Goal: Task Accomplishment & Management: Manage account settings

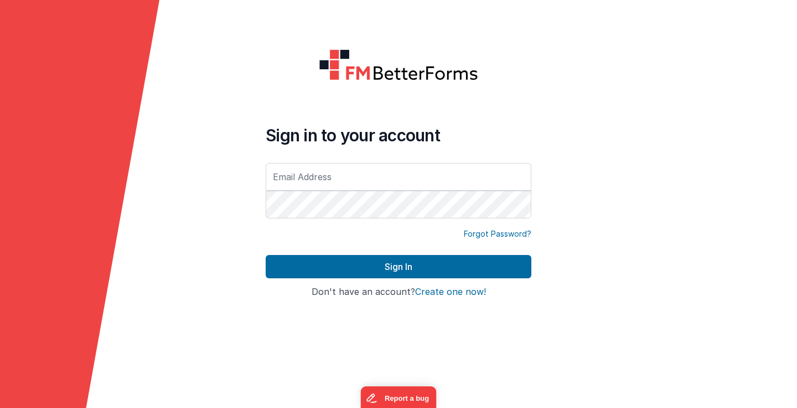
type input "[PERSON_NAME][EMAIL_ADDRESS][DOMAIN_NAME]"
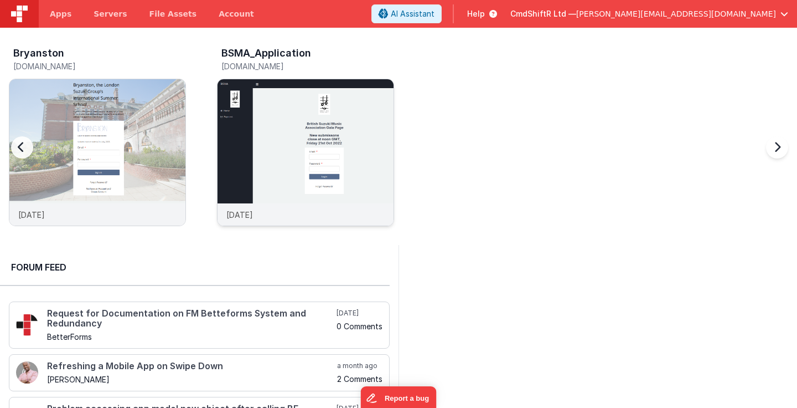
click at [359, 157] on img at bounding box center [306, 167] width 176 height 176
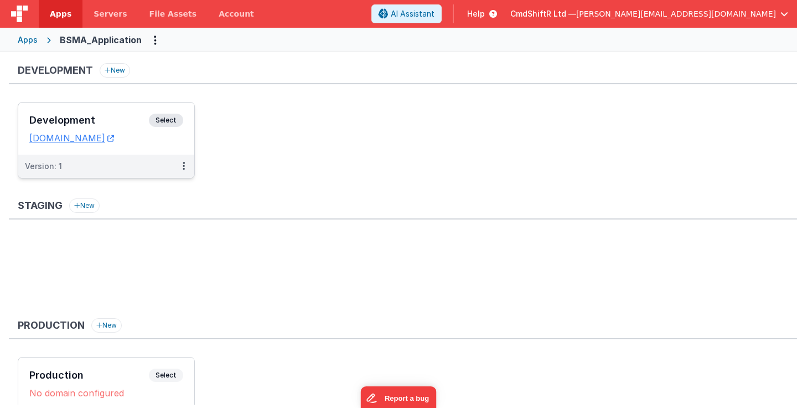
click at [167, 119] on span "Select" at bounding box center [166, 120] width 34 height 13
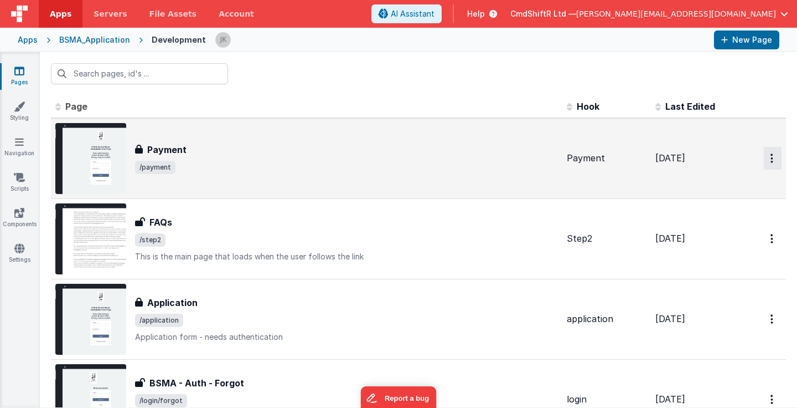
click at [764, 156] on button "Options" at bounding box center [773, 158] width 18 height 23
click at [698, 222] on link "Delete" at bounding box center [732, 225] width 97 height 20
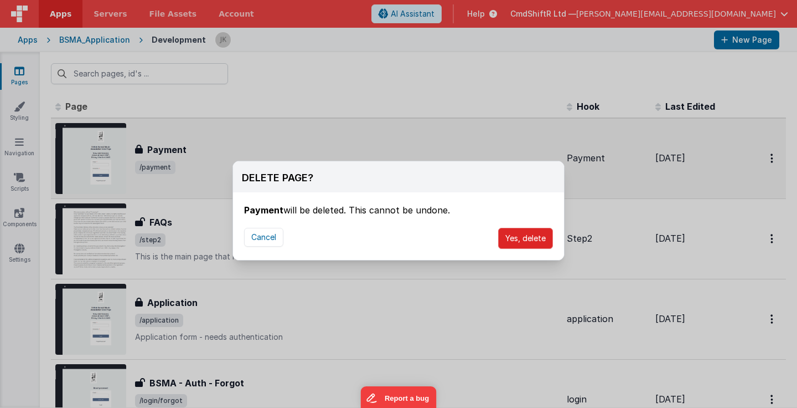
click at [519, 240] on button "Yes, delete" at bounding box center [525, 238] width 55 height 21
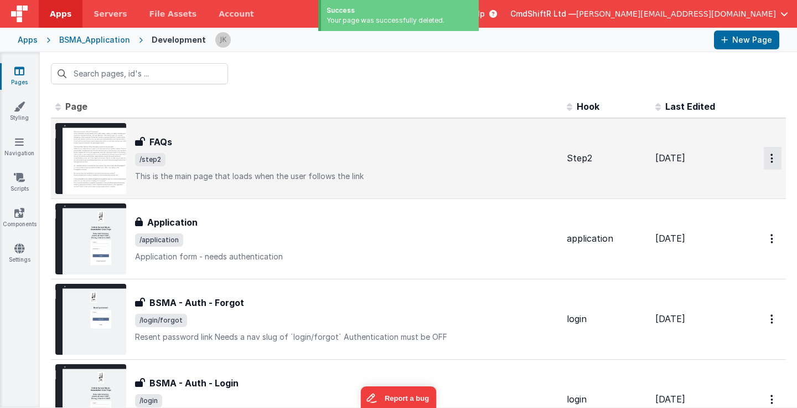
click at [771, 162] on icon "Options" at bounding box center [772, 157] width 3 height 9
click at [708, 223] on link "Delete" at bounding box center [732, 225] width 97 height 20
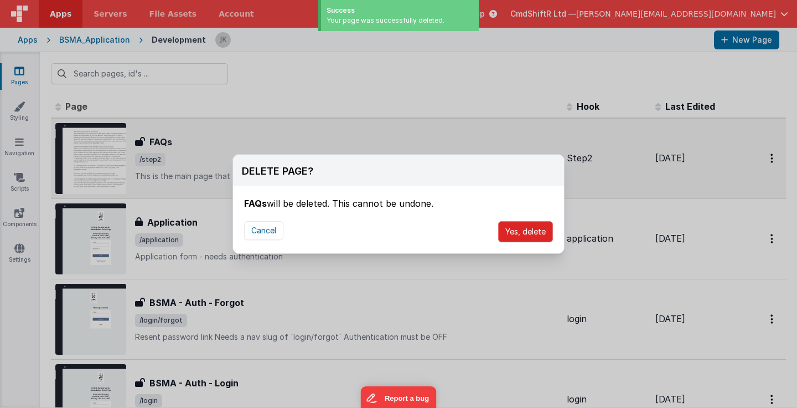
click at [537, 230] on button "Yes, delete" at bounding box center [525, 231] width 55 height 21
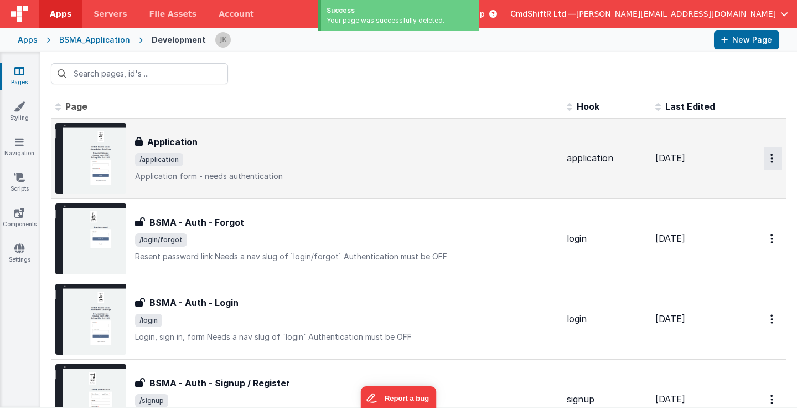
click at [764, 164] on button "Options" at bounding box center [773, 158] width 18 height 23
click at [693, 222] on icon at bounding box center [699, 225] width 16 height 8
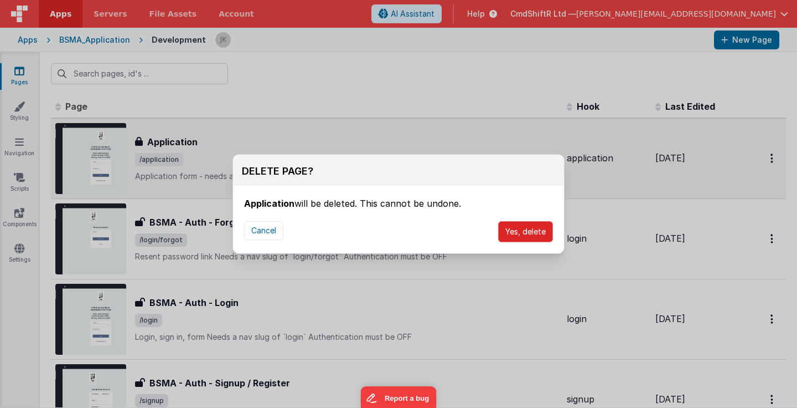
click at [543, 238] on button "Yes, delete" at bounding box center [525, 231] width 55 height 21
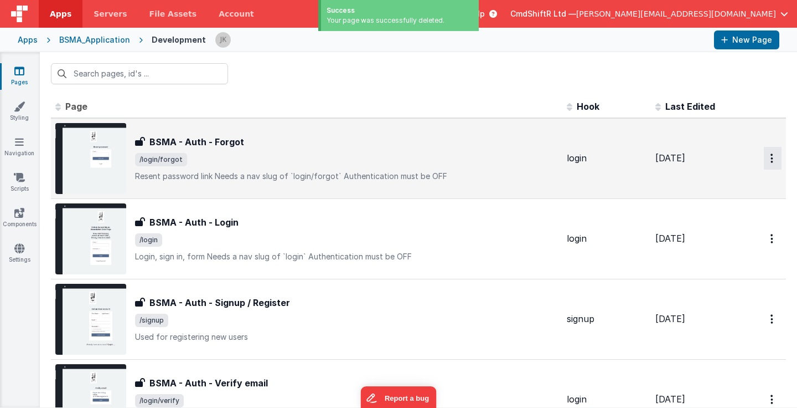
click at [765, 160] on button "Options" at bounding box center [773, 158] width 18 height 23
click at [691, 225] on icon at bounding box center [699, 225] width 16 height 8
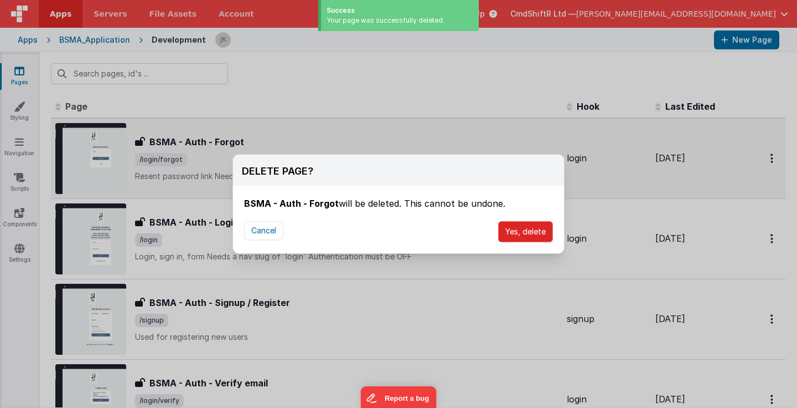
click at [537, 234] on button "Yes, delete" at bounding box center [525, 231] width 55 height 21
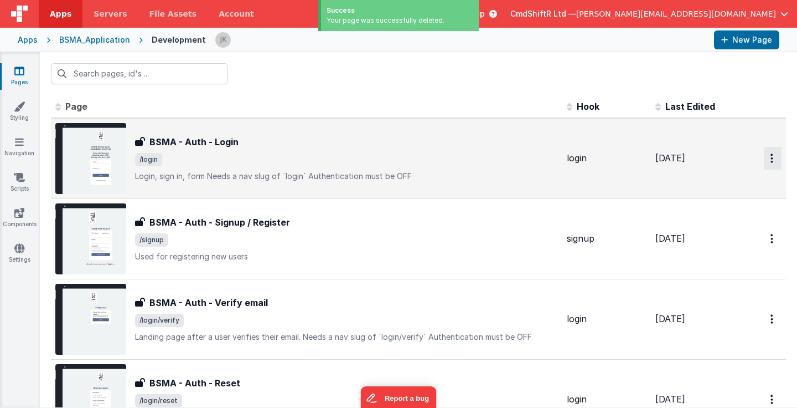
click at [765, 162] on button "Options" at bounding box center [773, 158] width 18 height 23
click at [692, 225] on icon at bounding box center [699, 225] width 16 height 8
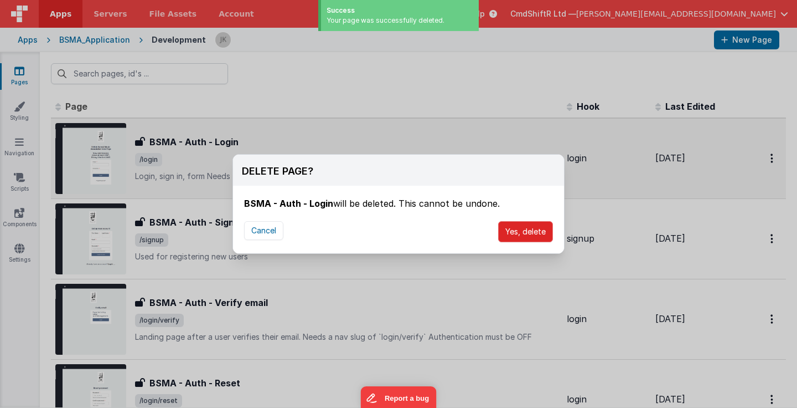
click at [518, 231] on button "Yes, delete" at bounding box center [525, 231] width 55 height 21
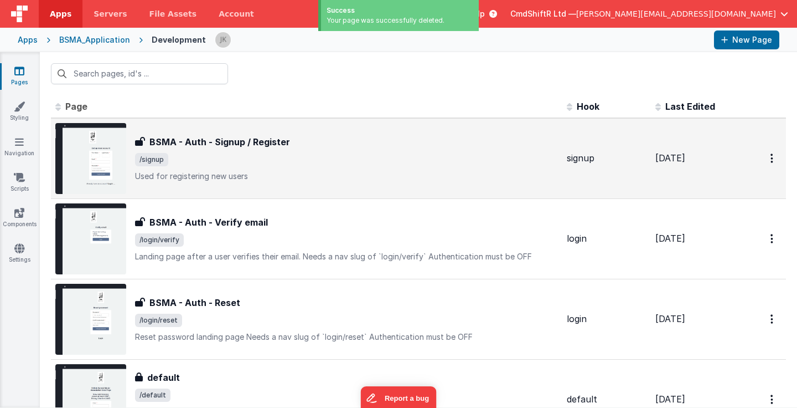
click at [771, 161] on icon "Options" at bounding box center [772, 157] width 3 height 9
click at [701, 220] on link "Delete" at bounding box center [732, 225] width 97 height 20
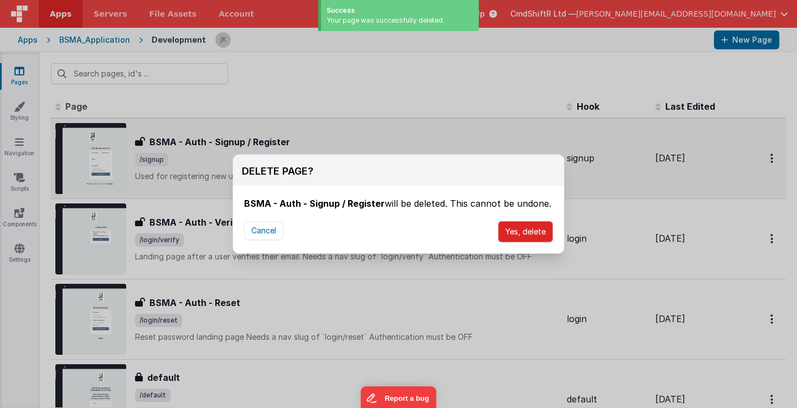
click at [533, 234] on button "Yes, delete" at bounding box center [525, 231] width 55 height 21
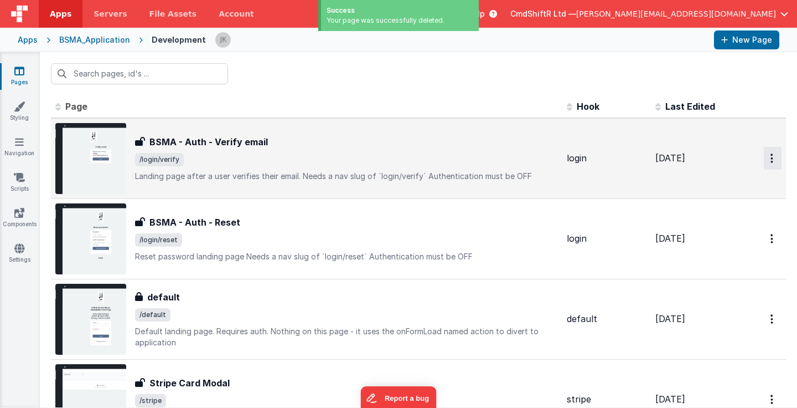
click at [766, 157] on button "Options" at bounding box center [773, 158] width 18 height 23
click at [707, 225] on link "Delete" at bounding box center [732, 225] width 97 height 20
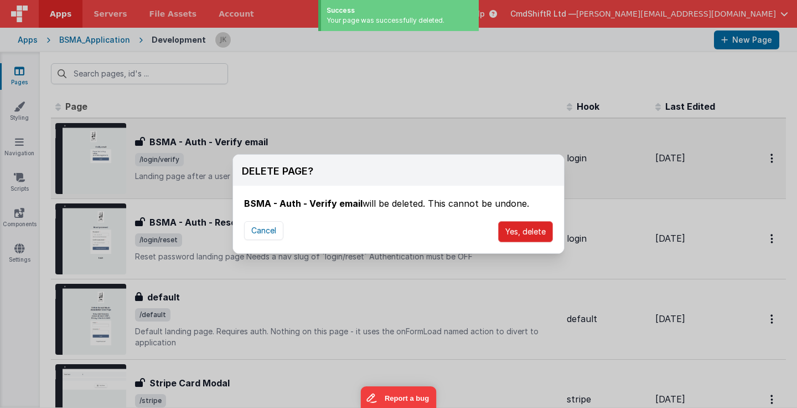
click at [533, 229] on button "Yes, delete" at bounding box center [525, 231] width 55 height 21
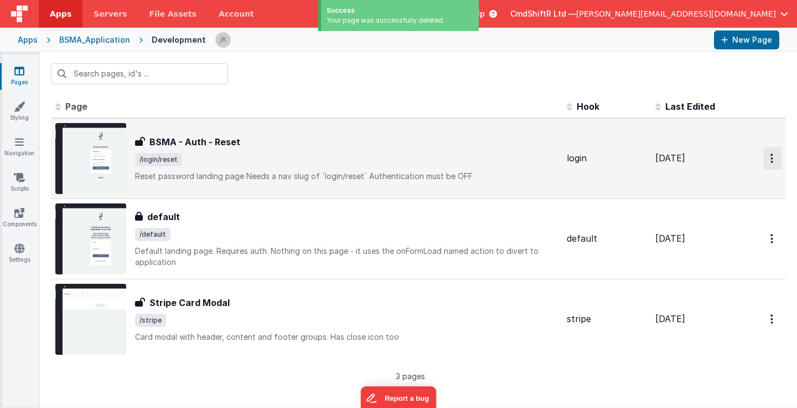
click at [766, 162] on button "Options" at bounding box center [773, 158] width 18 height 23
click at [691, 223] on icon at bounding box center [699, 225] width 16 height 8
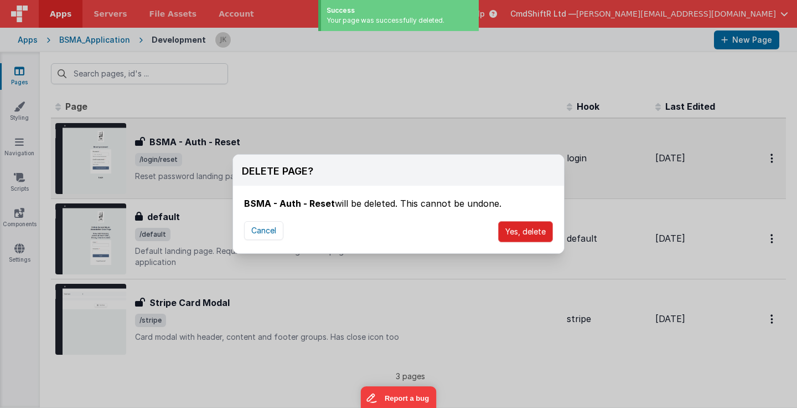
click at [530, 230] on button "Yes, delete" at bounding box center [525, 231] width 55 height 21
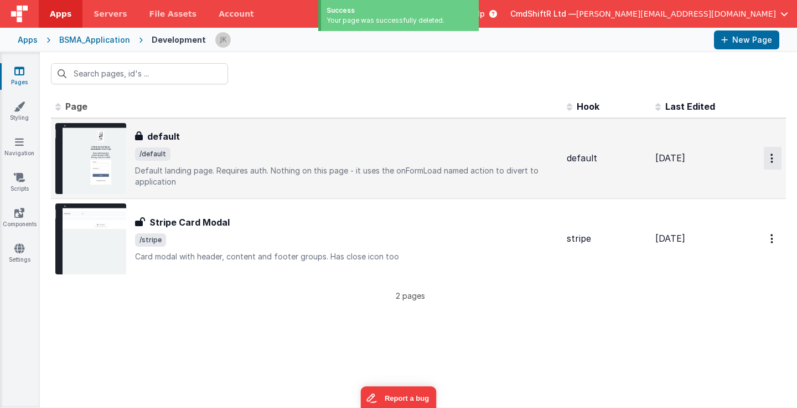
click at [764, 158] on button "Options" at bounding box center [773, 158] width 18 height 23
click at [691, 222] on icon at bounding box center [699, 225] width 16 height 8
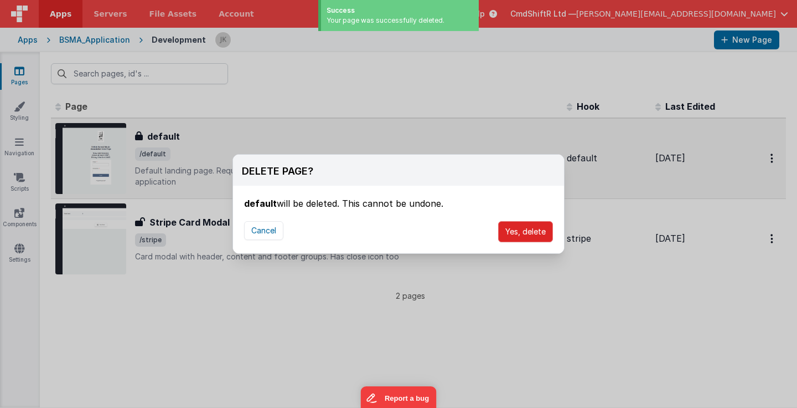
click at [523, 233] on button "Yes, delete" at bounding box center [525, 231] width 55 height 21
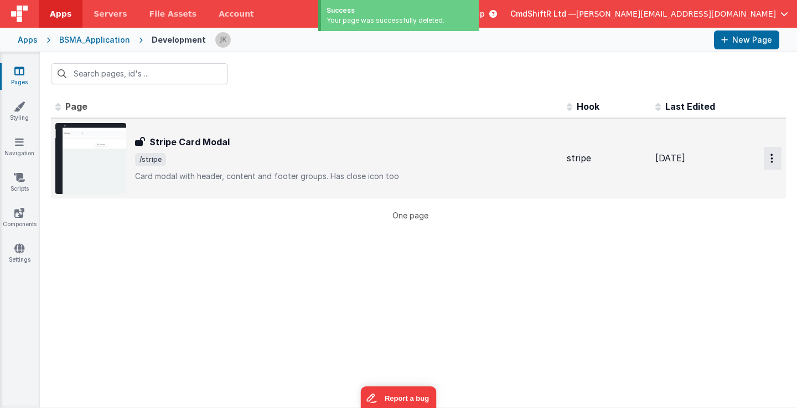
click at [764, 157] on button "Options" at bounding box center [773, 158] width 18 height 23
click at [696, 221] on icon at bounding box center [699, 225] width 16 height 8
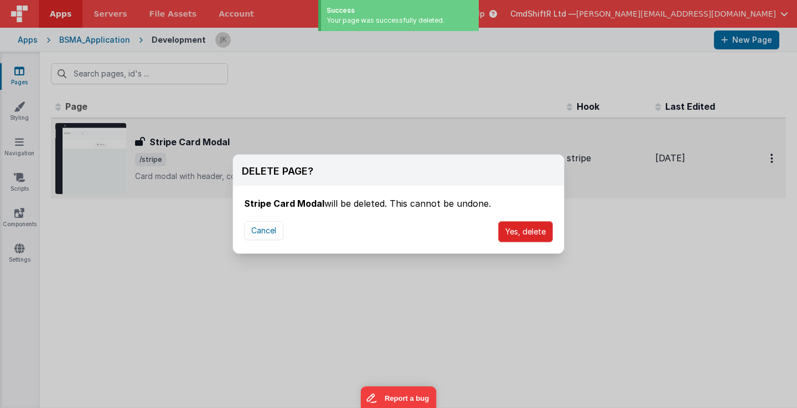
click at [529, 236] on button "Yes, delete" at bounding box center [525, 231] width 55 height 21
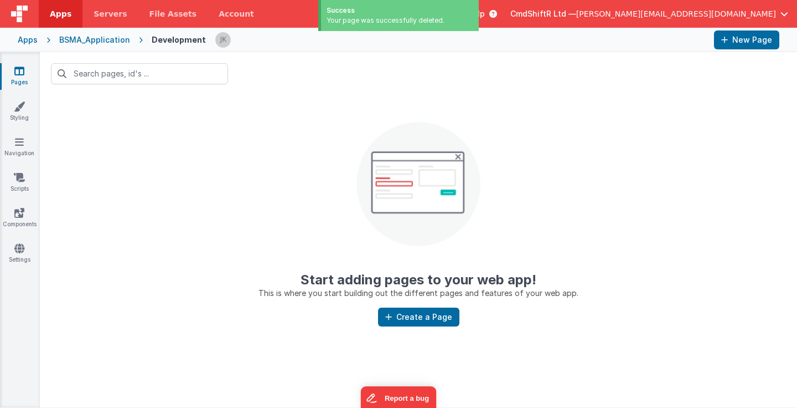
click at [33, 39] on div "Apps" at bounding box center [28, 39] width 20 height 11
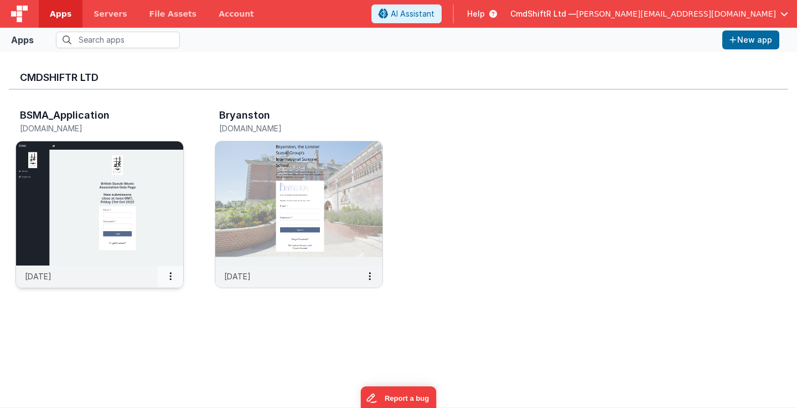
click at [169, 276] on icon at bounding box center [170, 276] width 2 height 1
click at [146, 361] on link "Delete App" at bounding box center [145, 359] width 76 height 20
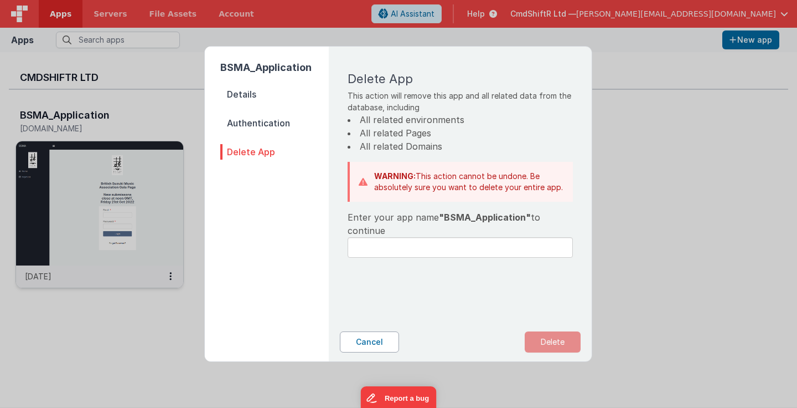
click at [361, 347] on button "Cancel" at bounding box center [369, 341] width 59 height 21
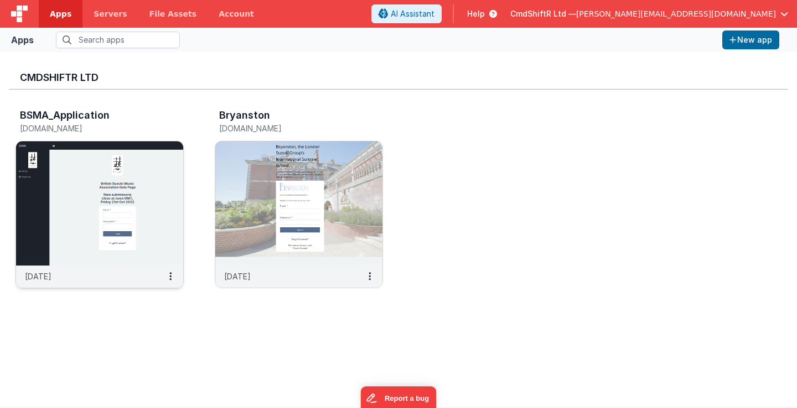
click at [227, 326] on div "CmdShiftR Ltd BSMA_Application [DOMAIN_NAME] [DATE] Bryanston [DOMAIN_NAME] [DA…" at bounding box center [399, 229] width 780 height 337
click at [110, 16] on span "Servers" at bounding box center [110, 13] width 33 height 11
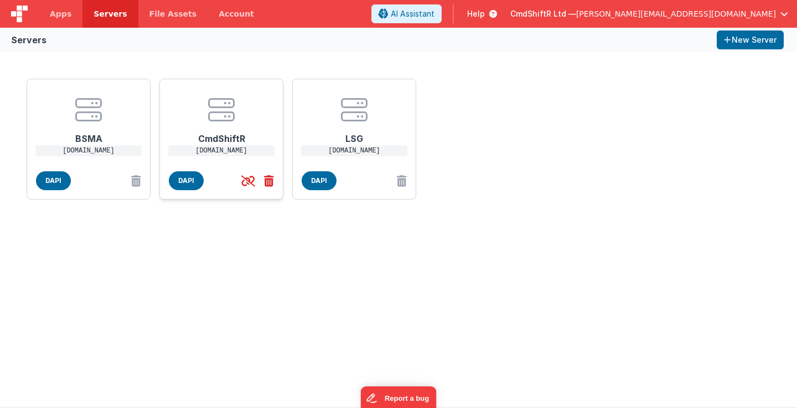
click at [269, 180] on icon at bounding box center [267, 181] width 14 height 18
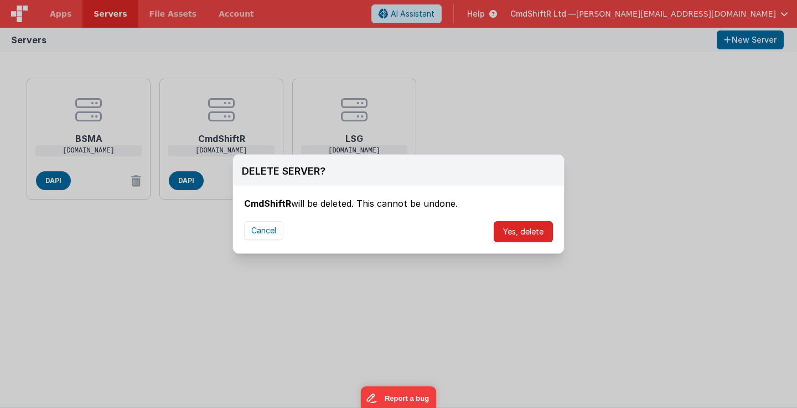
click at [507, 231] on button "Yes, delete" at bounding box center [523, 231] width 59 height 21
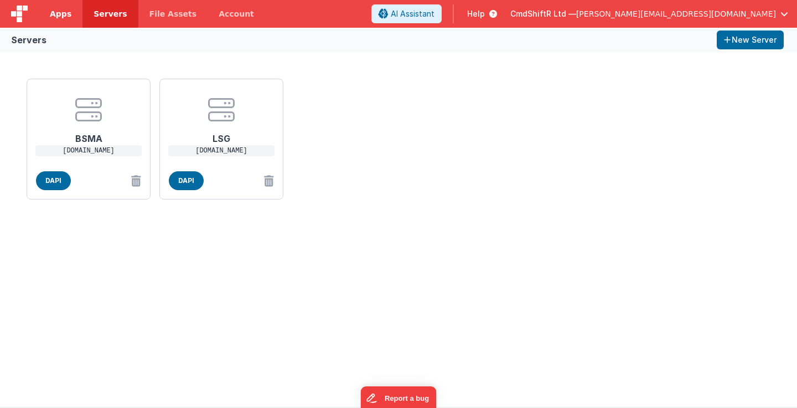
click at [60, 13] on span "Apps" at bounding box center [61, 13] width 22 height 11
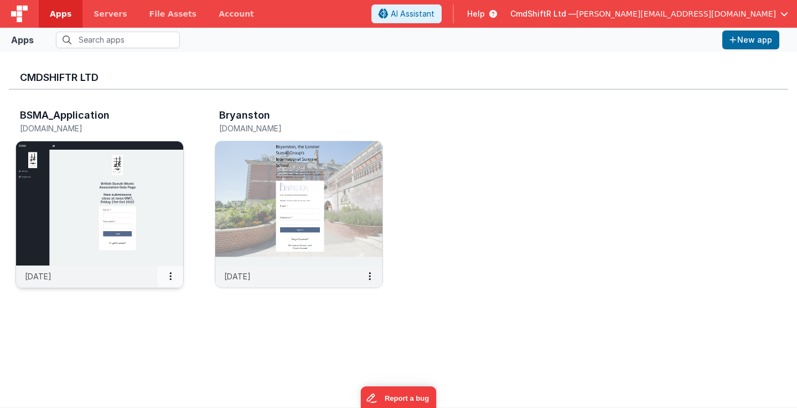
click at [170, 276] on icon at bounding box center [170, 276] width 2 height 1
click at [147, 295] on link "Settings" at bounding box center [145, 298] width 76 height 20
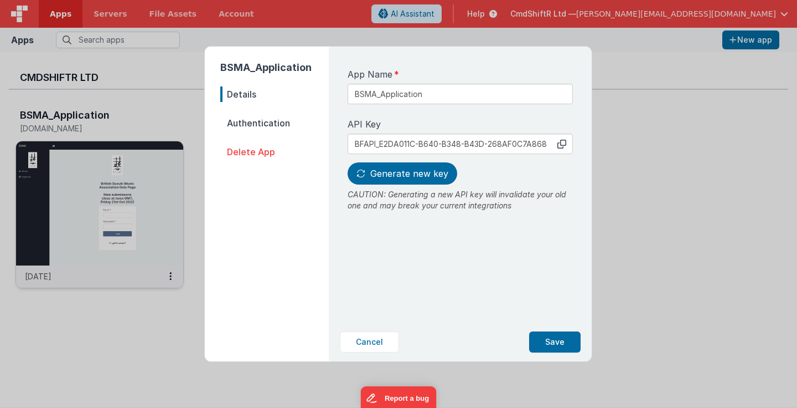
click at [258, 125] on span "Authentication" at bounding box center [274, 123] width 109 height 16
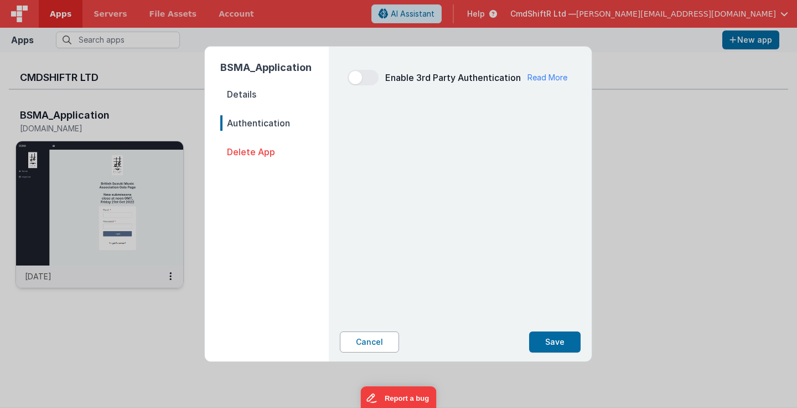
click at [368, 345] on button "Cancel" at bounding box center [369, 341] width 59 height 21
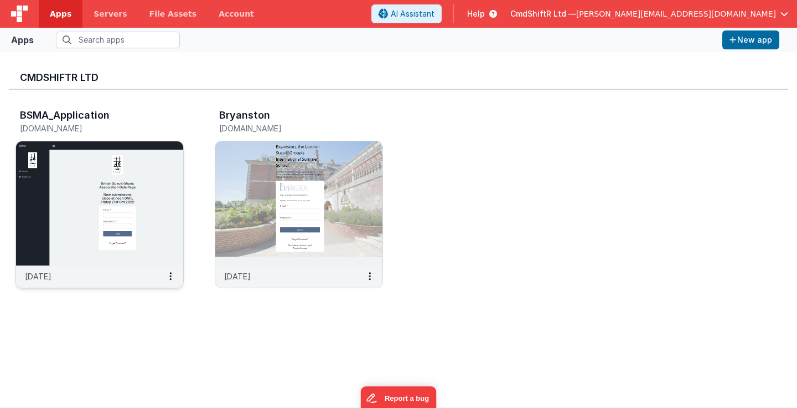
click at [83, 202] on img at bounding box center [99, 203] width 167 height 124
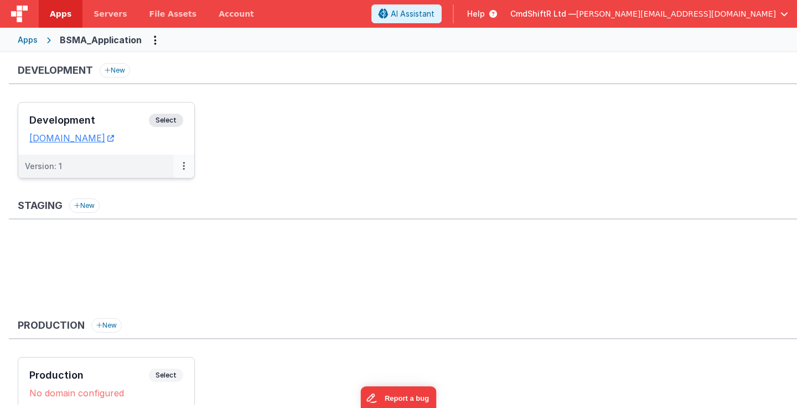
click at [183, 166] on icon at bounding box center [184, 166] width 2 height 1
click at [131, 191] on link "Edit" at bounding box center [145, 191] width 97 height 20
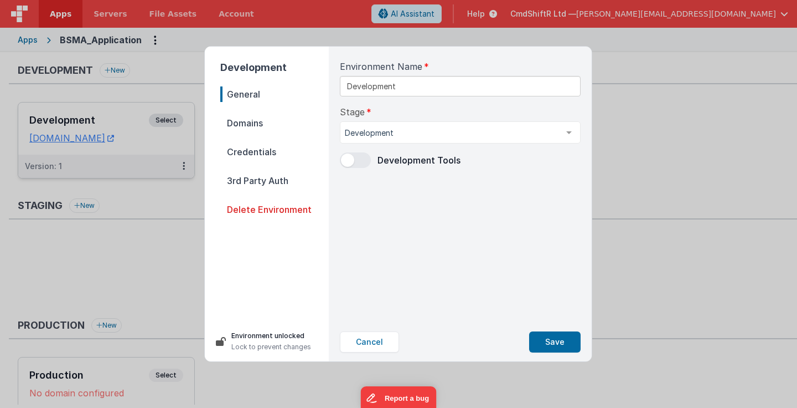
click at [248, 119] on span "Domains" at bounding box center [274, 123] width 109 height 16
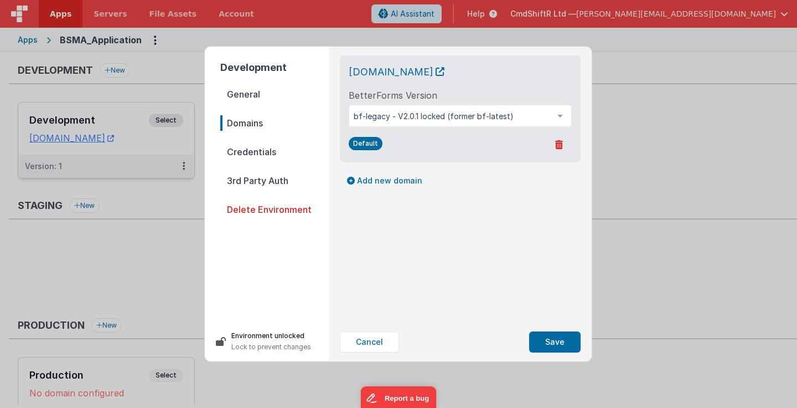
click at [563, 145] on icon at bounding box center [559, 144] width 8 height 9
click at [515, 143] on button "Yes, Delete" at bounding box center [506, 145] width 64 height 19
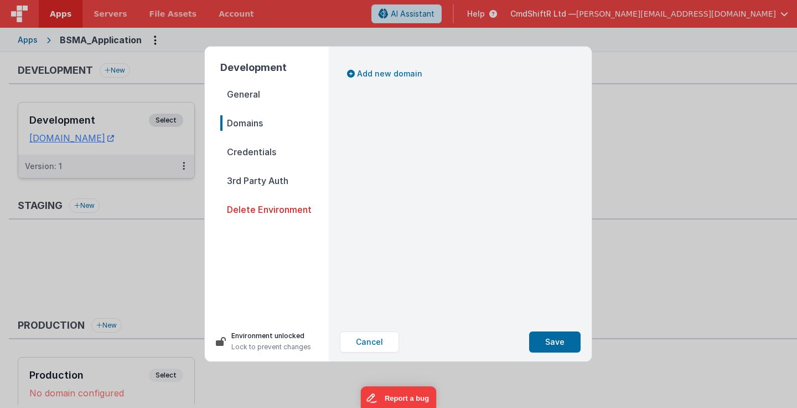
click at [265, 155] on span "Credentials" at bounding box center [274, 152] width 109 height 16
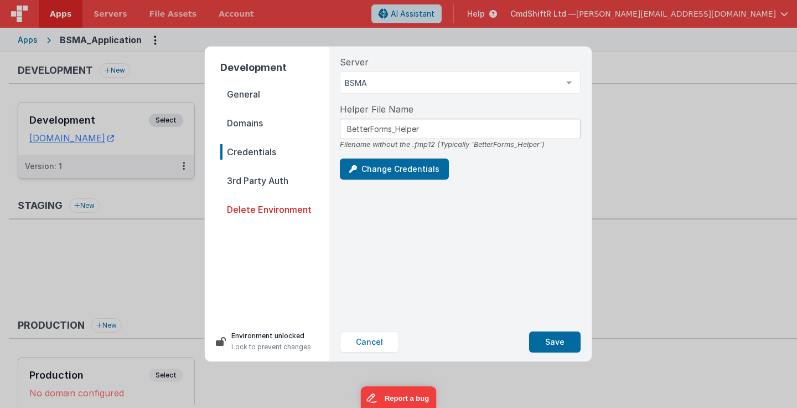
click at [257, 174] on span "3rd Party Auth" at bounding box center [274, 181] width 109 height 16
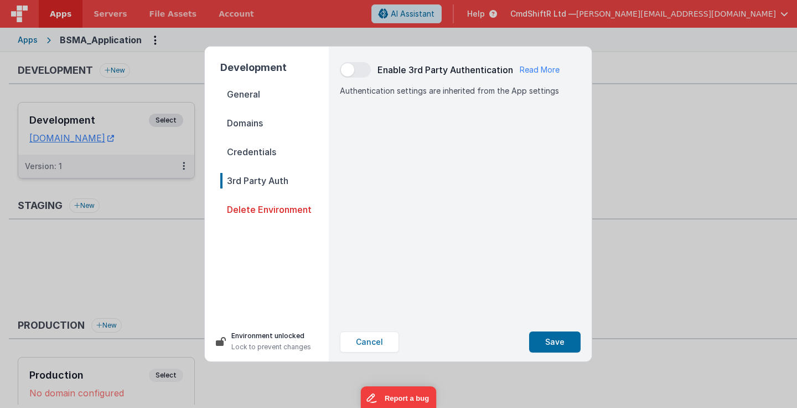
click at [252, 93] on span "General" at bounding box center [274, 94] width 109 height 16
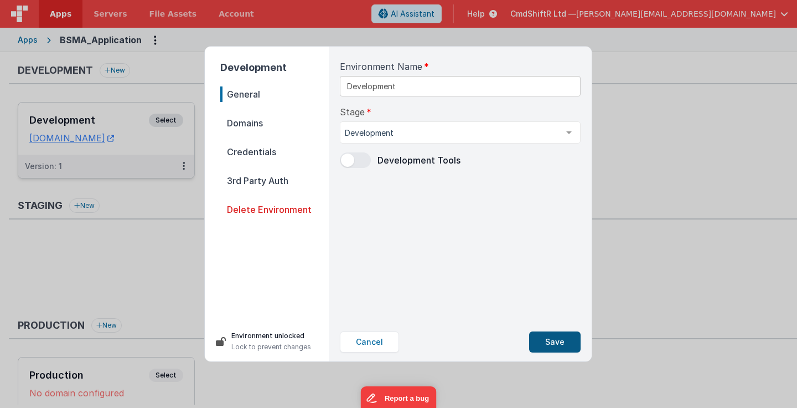
click at [553, 344] on button "Save" at bounding box center [555, 341] width 52 height 21
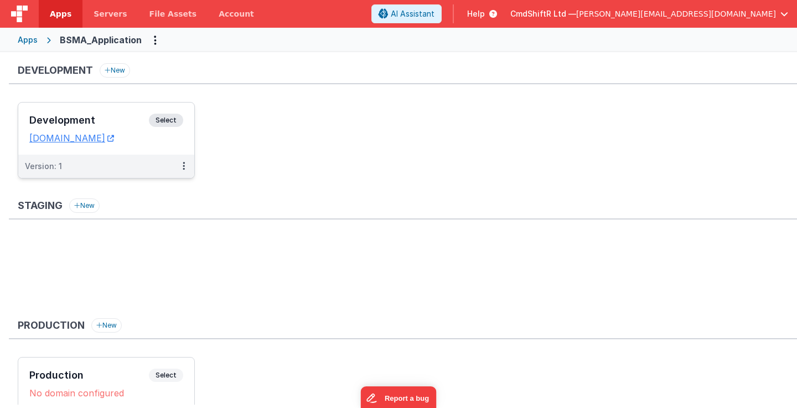
click at [32, 39] on div "Apps" at bounding box center [28, 39] width 20 height 11
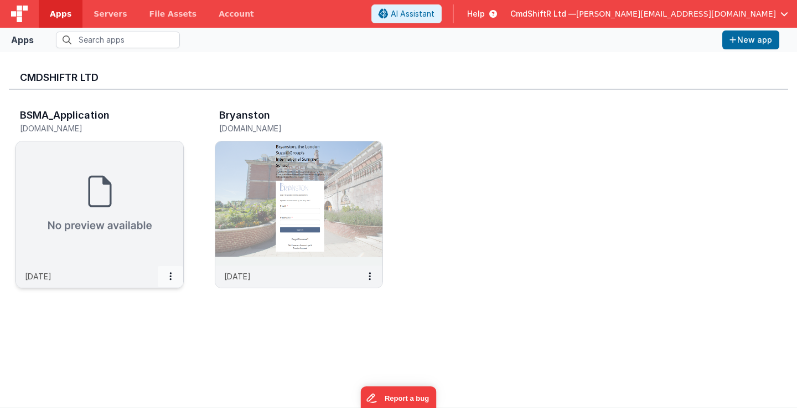
click at [168, 275] on button at bounding box center [170, 276] width 25 height 21
click at [140, 358] on link "Delete App" at bounding box center [145, 359] width 76 height 20
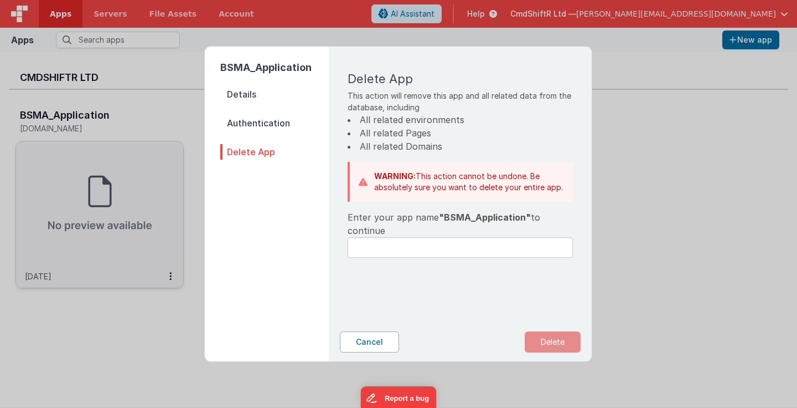
click at [372, 348] on button "Cancel" at bounding box center [369, 341] width 59 height 21
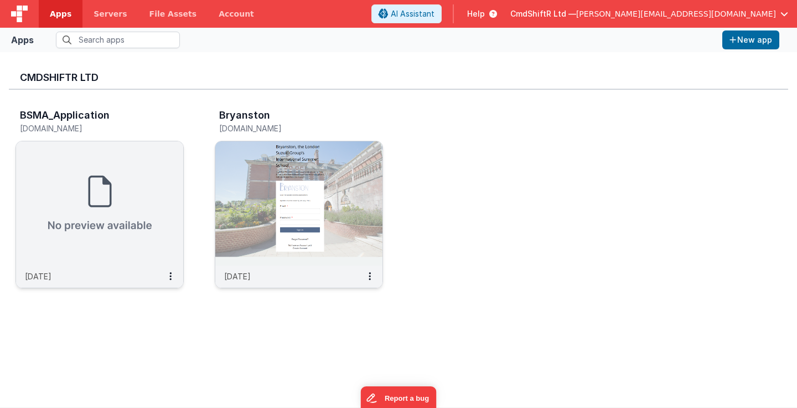
click at [282, 207] on img at bounding box center [298, 203] width 167 height 124
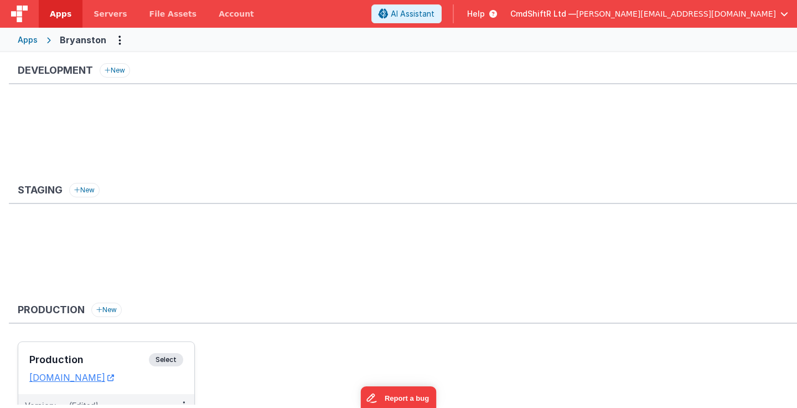
click at [59, 359] on h3 "Production" at bounding box center [89, 359] width 120 height 11
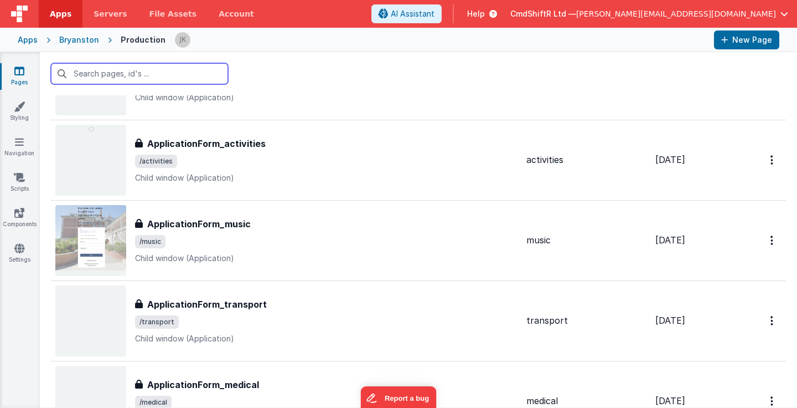
scroll to position [642, 0]
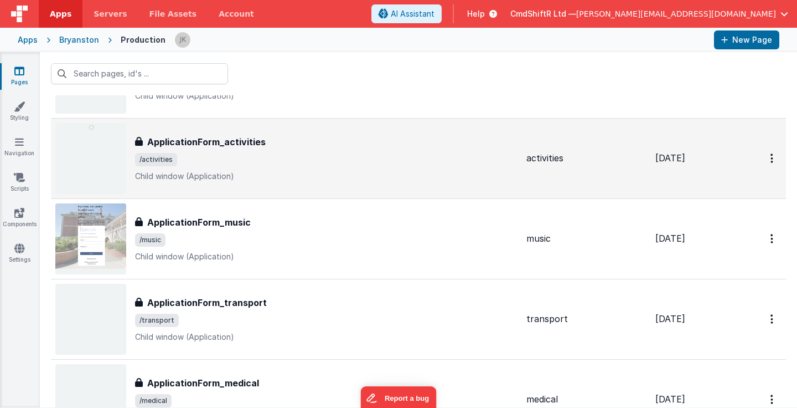
click at [215, 138] on h3 "ApplicationForm_activities" at bounding box center [206, 141] width 119 height 13
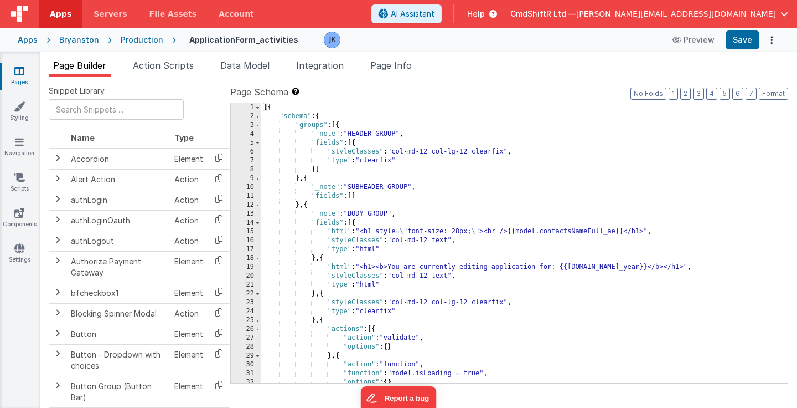
click at [131, 37] on div "Production" at bounding box center [142, 39] width 43 height 11
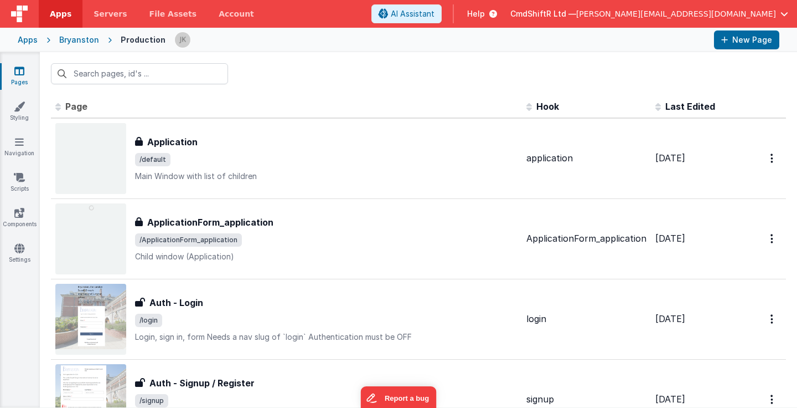
click at [79, 38] on div "Bryanston" at bounding box center [79, 39] width 40 height 11
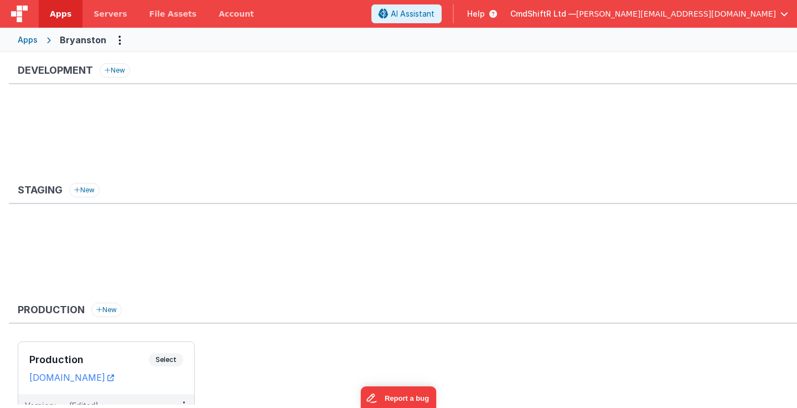
click at [28, 40] on div "Apps" at bounding box center [28, 39] width 20 height 11
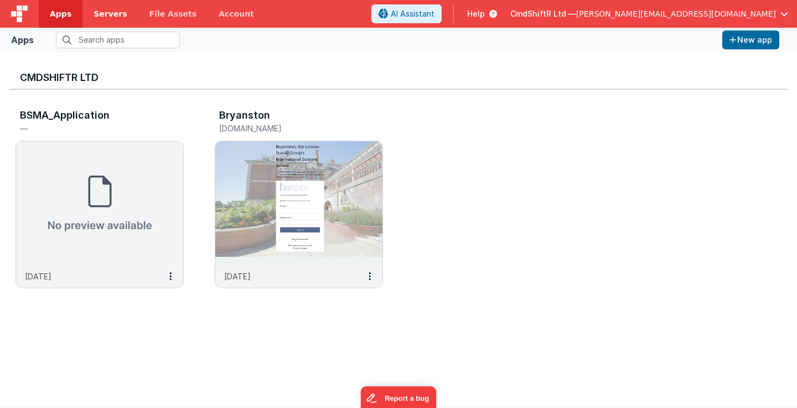
click at [106, 18] on span "Servers" at bounding box center [110, 13] width 33 height 11
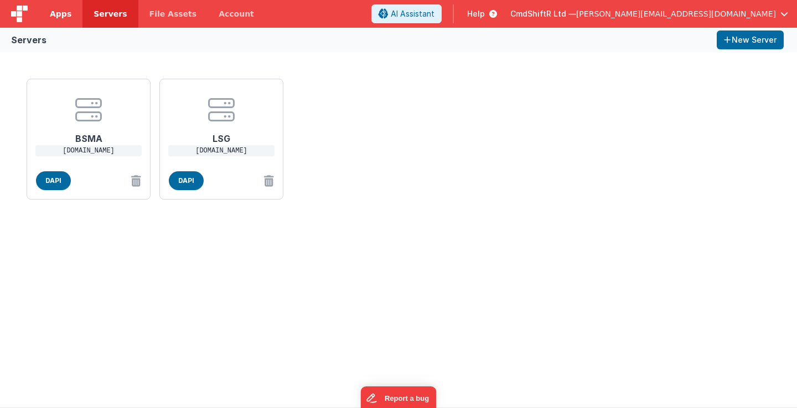
click at [62, 18] on span "Apps" at bounding box center [61, 13] width 22 height 11
